Goal: Task Accomplishment & Management: Use online tool/utility

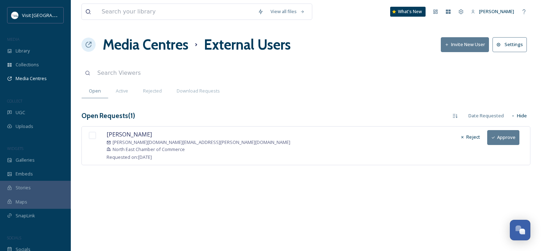
click at [504, 139] on button "Approve" at bounding box center [503, 137] width 32 height 15
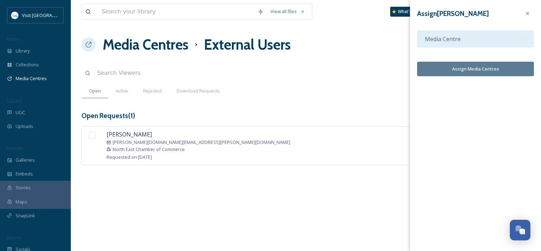
click at [469, 44] on div "Media Centre" at bounding box center [475, 38] width 117 height 17
click at [482, 72] on button "Assign Media Centres" at bounding box center [475, 69] width 117 height 15
